Goal: Task Accomplishment & Management: Use online tool/utility

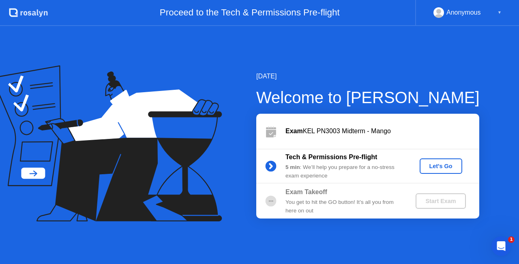
click at [435, 164] on div "Let's Go" at bounding box center [441, 166] width 36 height 6
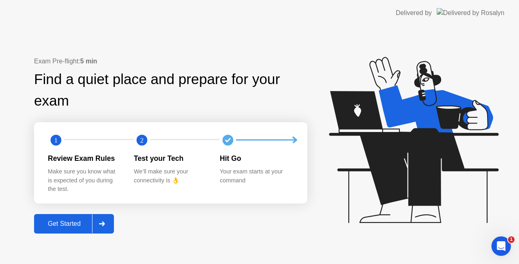
click at [105, 221] on icon at bounding box center [102, 223] width 6 height 5
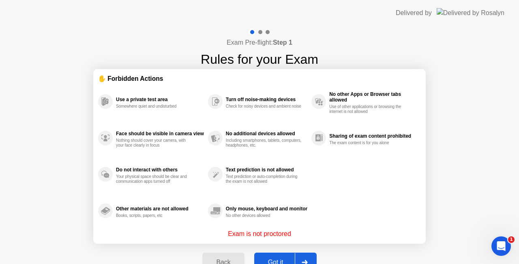
click at [279, 262] on div "Got it" at bounding box center [276, 261] width 38 height 7
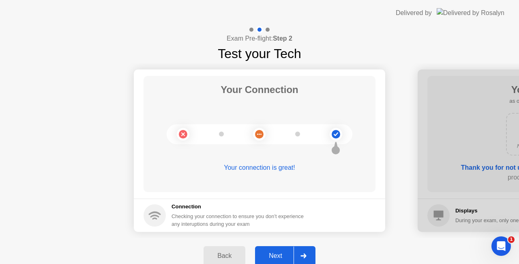
click at [307, 253] on div at bounding box center [303, 255] width 19 height 19
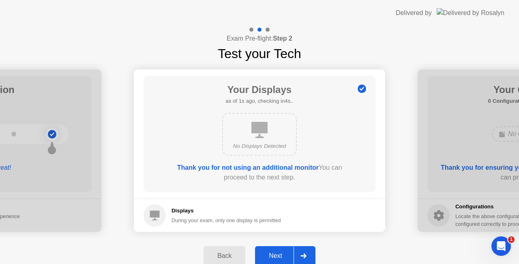
click at [307, 253] on div at bounding box center [303, 255] width 19 height 19
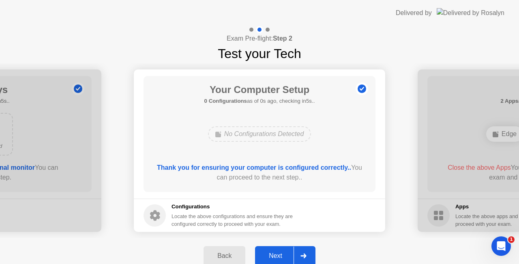
click at [307, 253] on div at bounding box center [303, 255] width 19 height 19
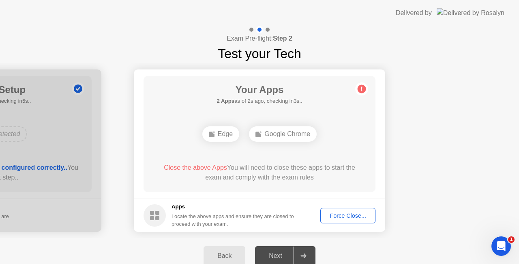
click at [357, 212] on div "Force Close..." at bounding box center [347, 215] width 49 height 6
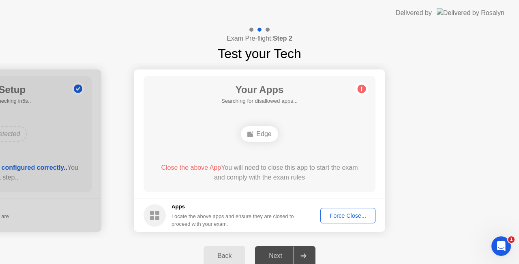
drag, startPoint x: 285, startPoint y: 182, endPoint x: 424, endPoint y: 149, distance: 143.3
click at [503, 239] on div "Open Intercom Messenger" at bounding box center [500, 244] width 27 height 27
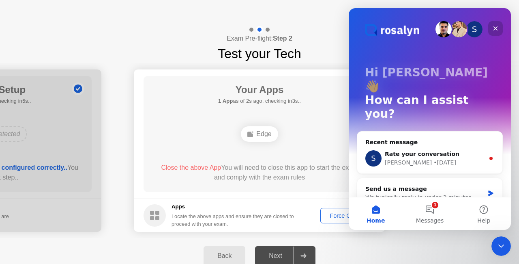
click at [496, 26] on icon "Close" at bounding box center [495, 28] width 6 height 6
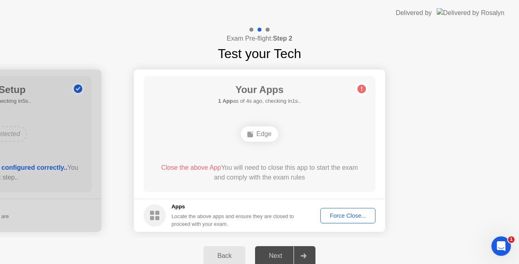
click at [358, 212] on div "Force Close..." at bounding box center [347, 215] width 49 height 6
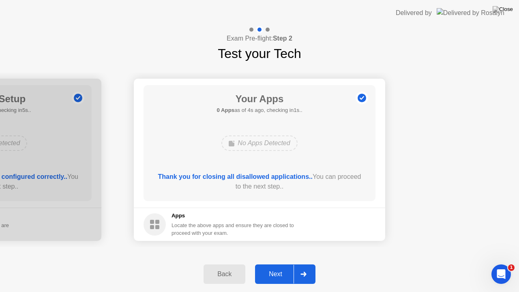
click at [311, 263] on div at bounding box center [303, 274] width 19 height 19
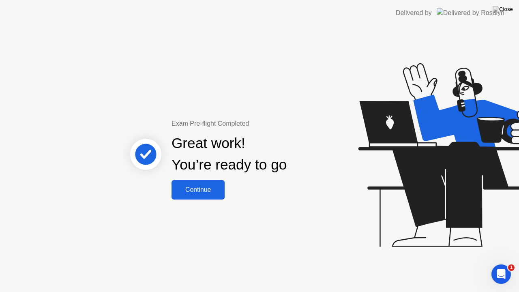
click at [188, 186] on div "Continue" at bounding box center [198, 189] width 48 height 7
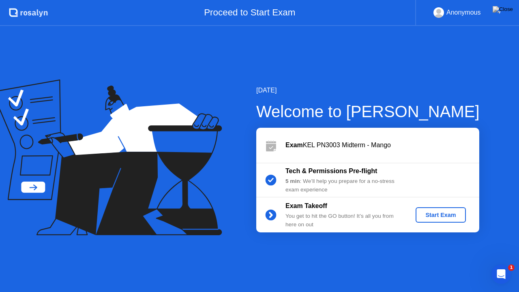
click at [432, 215] on div "Start Exam" at bounding box center [440, 215] width 43 height 6
